Goal: Task Accomplishment & Management: Manage account settings

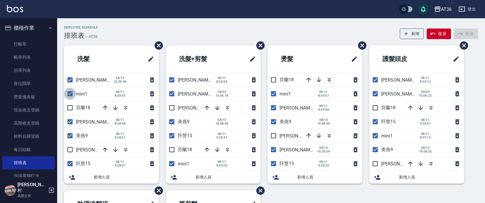
click at [69, 93] on input "checkbox" at bounding box center [70, 94] width 12 height 12
checkbox input "false"
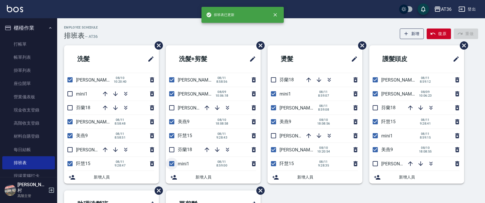
click at [170, 162] on input "checkbox" at bounding box center [172, 164] width 12 height 12
checkbox input "false"
click at [271, 95] on input "checkbox" at bounding box center [273, 94] width 12 height 12
checkbox input "false"
click at [374, 135] on input "checkbox" at bounding box center [375, 136] width 12 height 12
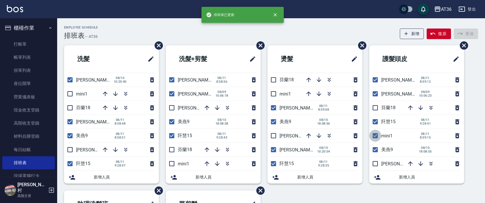
checkbox input "false"
drag, startPoint x: 484, startPoint y: 89, endPoint x: 484, endPoint y: 134, distance: 44.9
click at [484, 135] on div "Employee Schedule 排班表 — AT36 新增 復原 重做 洗髮 伶伶6 [DATE] 10:20:40 mini1 芬蘭18 [PERSON…" at bounding box center [271, 181] width 428 height 311
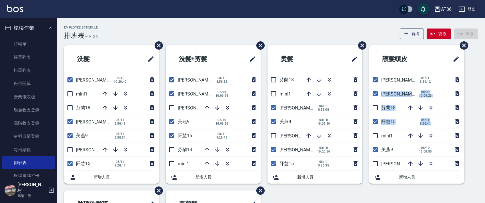
click at [472, 128] on div "洗髮 伶伶6 [DATE] 10:20:40 mini1 [GEOGRAPHIC_DATA]18 [PERSON_NAME]16 [DATE] 8:58:48…" at bounding box center [267, 190] width 421 height 291
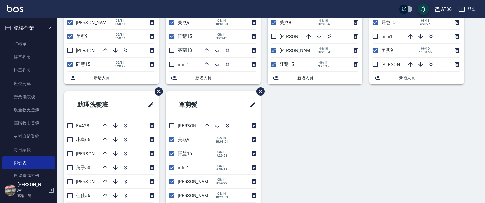
scroll to position [101, 0]
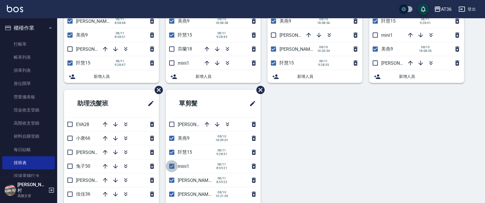
click at [171, 165] on input "checkbox" at bounding box center [172, 167] width 12 height 12
checkbox input "false"
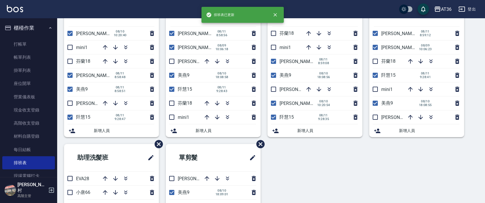
scroll to position [0, 0]
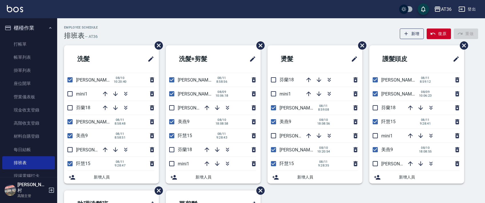
drag, startPoint x: 69, startPoint y: 93, endPoint x: 89, endPoint y: 92, distance: 20.6
click at [69, 93] on input "checkbox" at bounding box center [70, 94] width 12 height 12
click at [104, 109] on icon "button" at bounding box center [105, 108] width 7 height 7
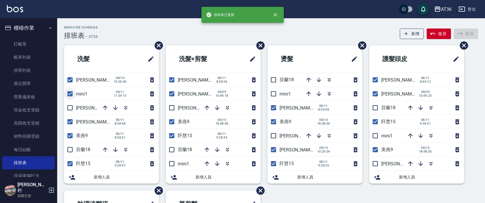
click at [69, 91] on input "checkbox" at bounding box center [70, 94] width 12 height 12
checkbox input "false"
